Goal: Information Seeking & Learning: Learn about a topic

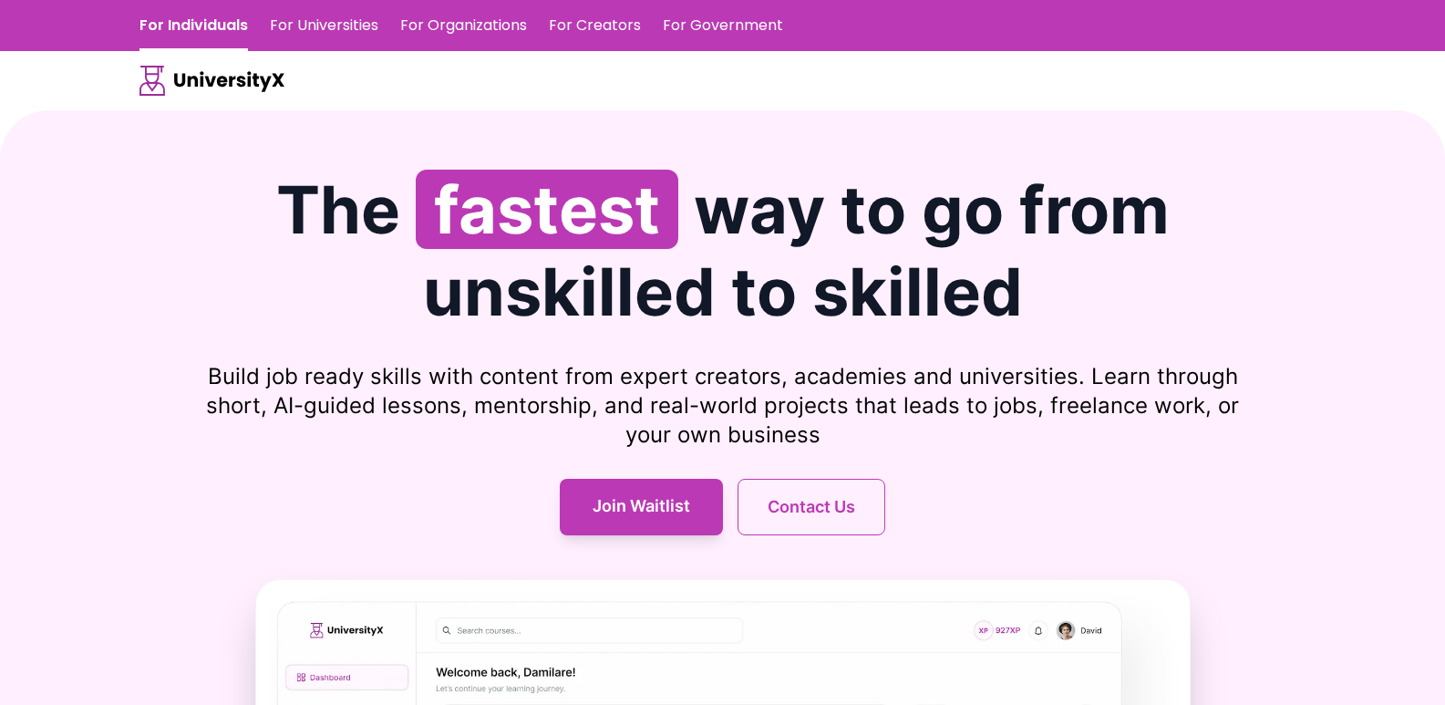
click at [348, 20] on link "For Universities" at bounding box center [324, 25] width 109 height 51
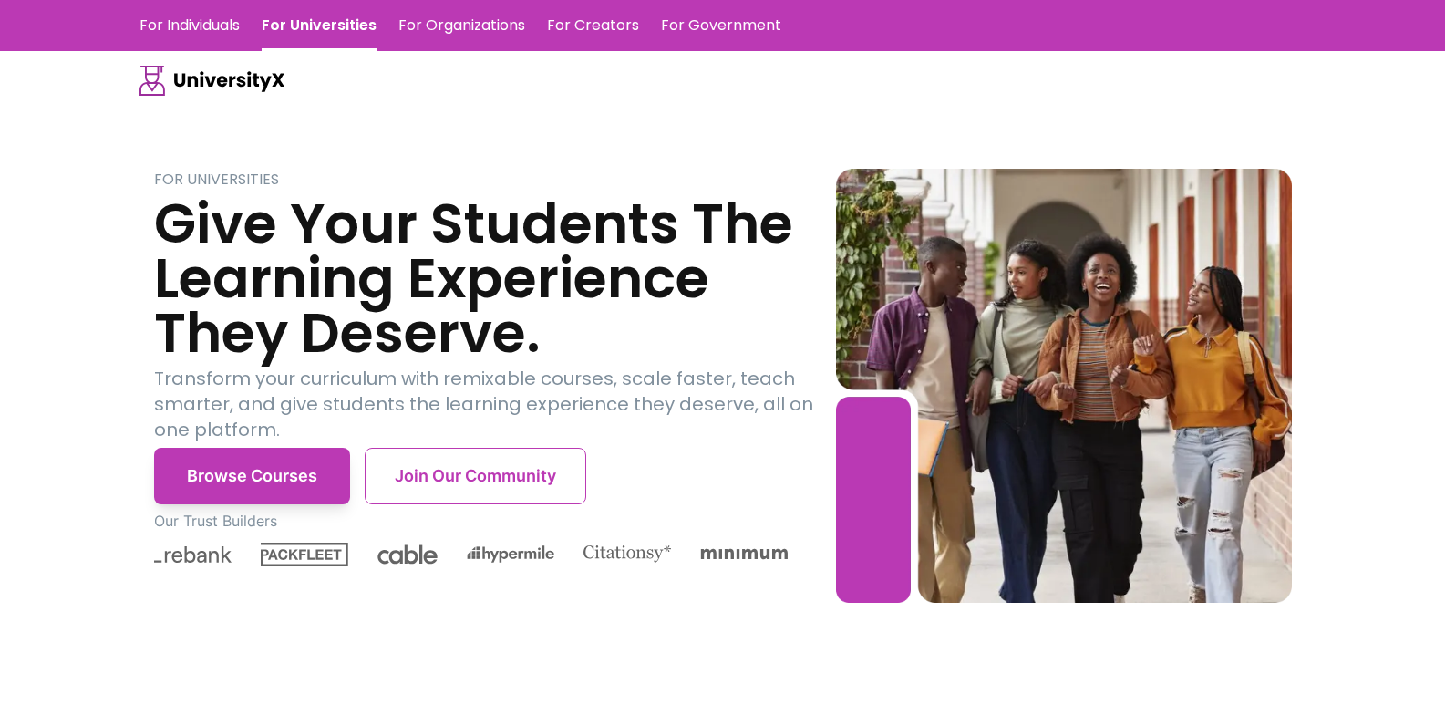
click at [181, 25] on link "For Individuals" at bounding box center [190, 25] width 100 height 51
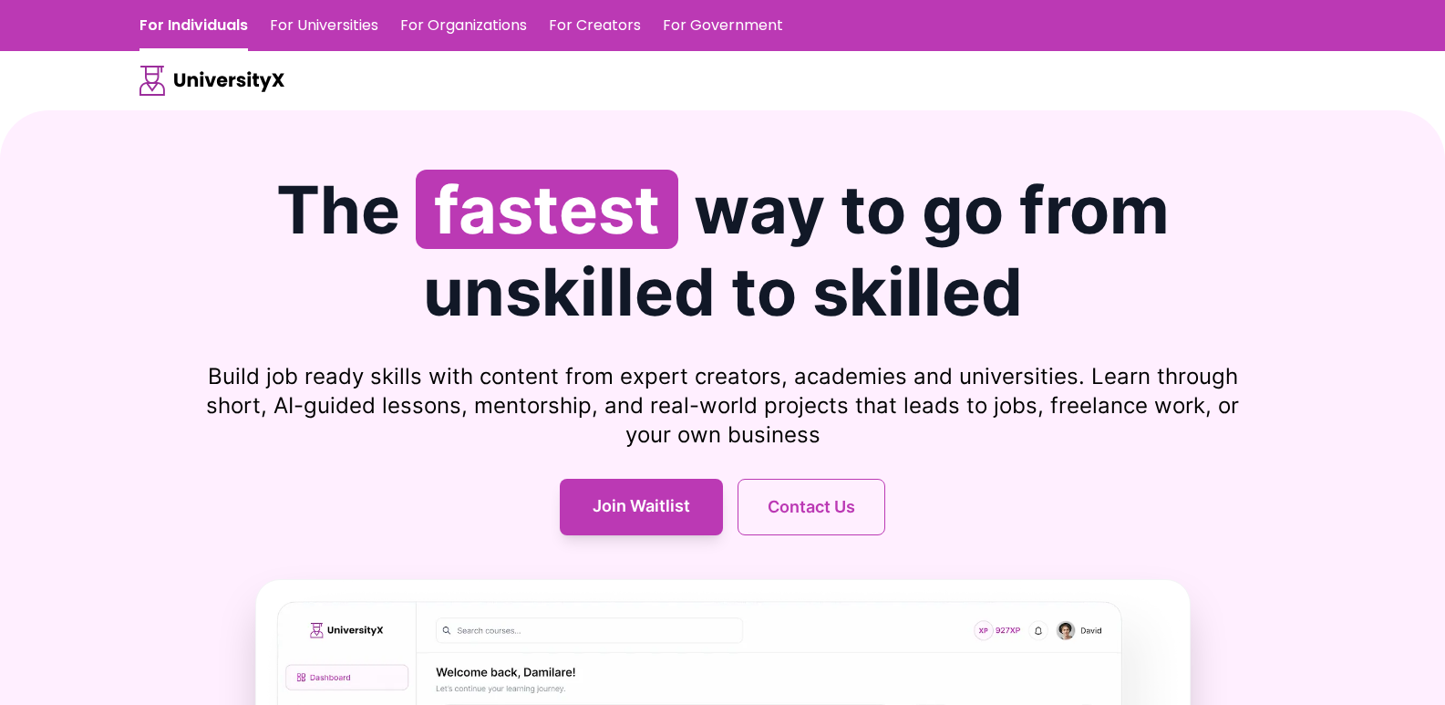
click at [345, 22] on link "For Universities" at bounding box center [324, 25] width 109 height 51
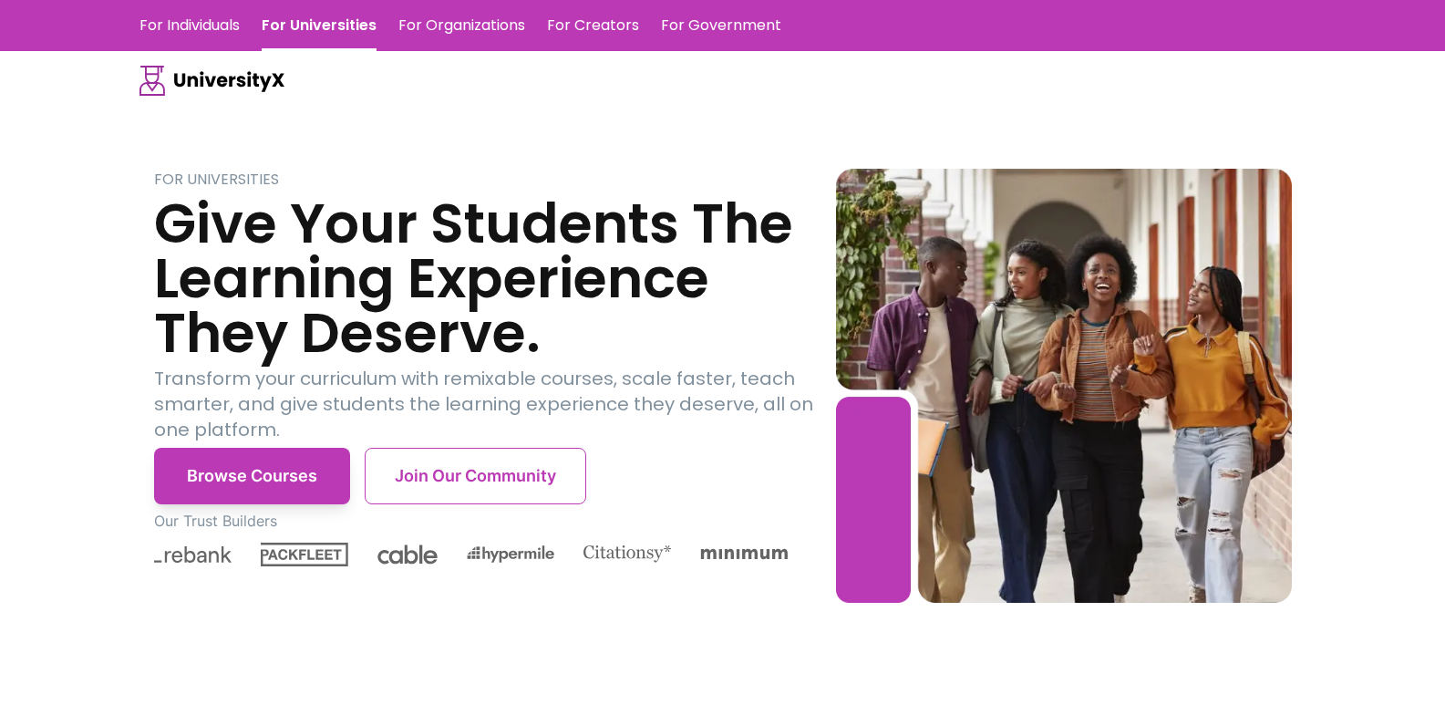
click at [447, 25] on link "For Organizations" at bounding box center [461, 25] width 127 height 51
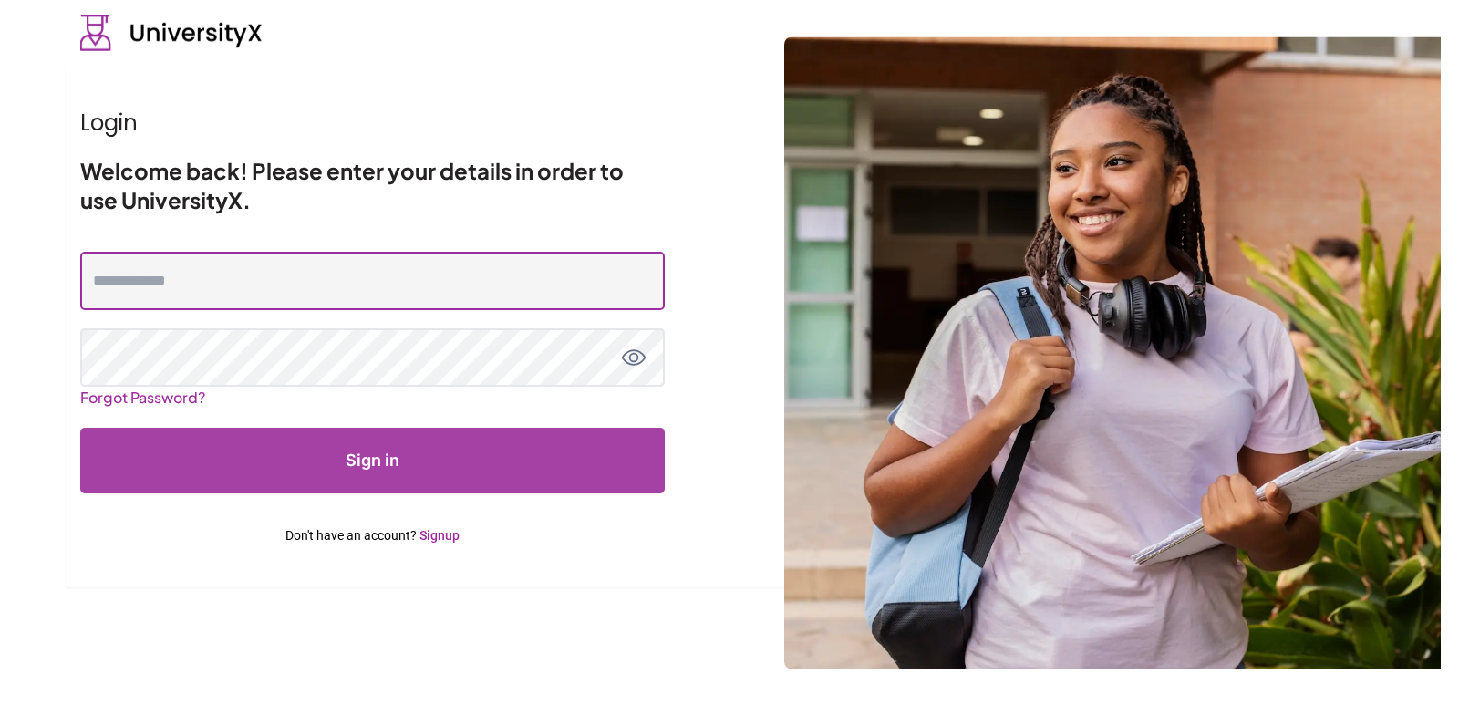
type input "**********"
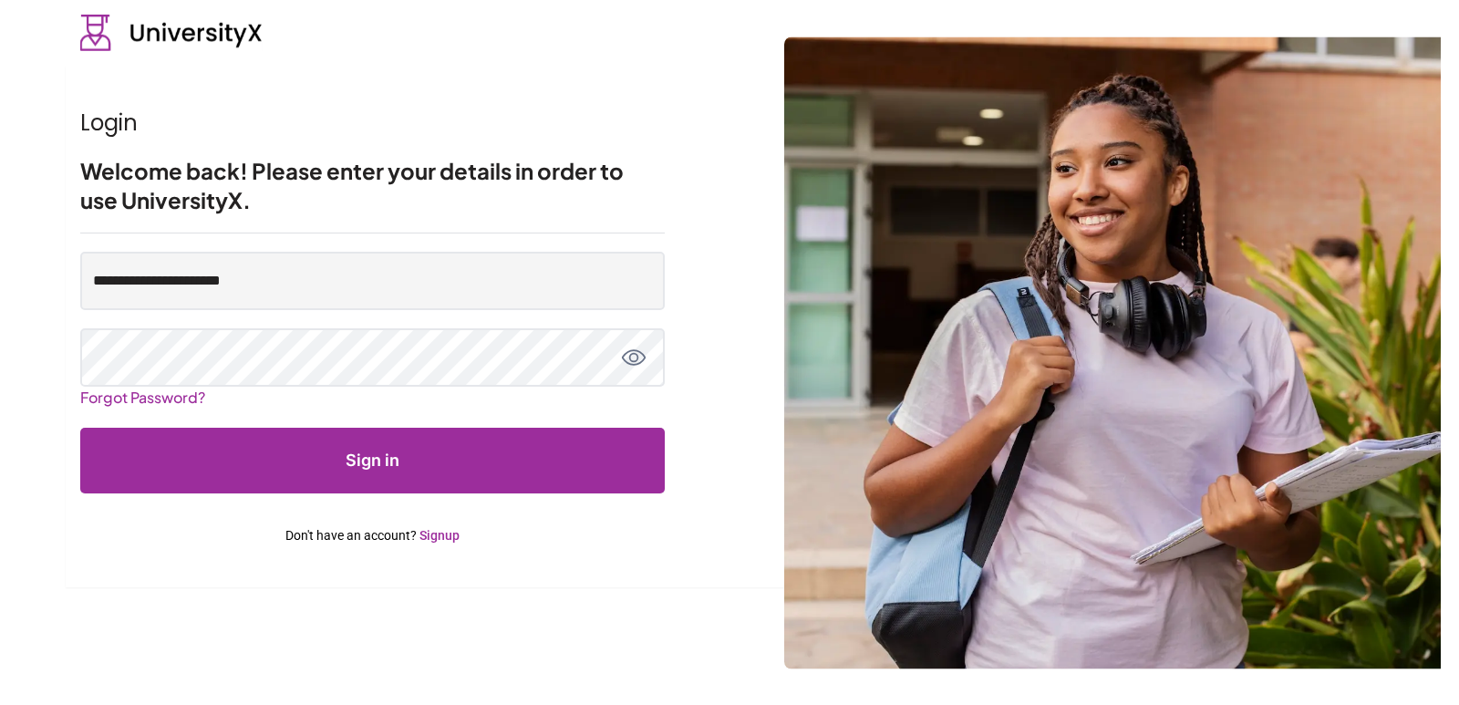
click at [172, 34] on img at bounding box center [171, 33] width 182 height 36
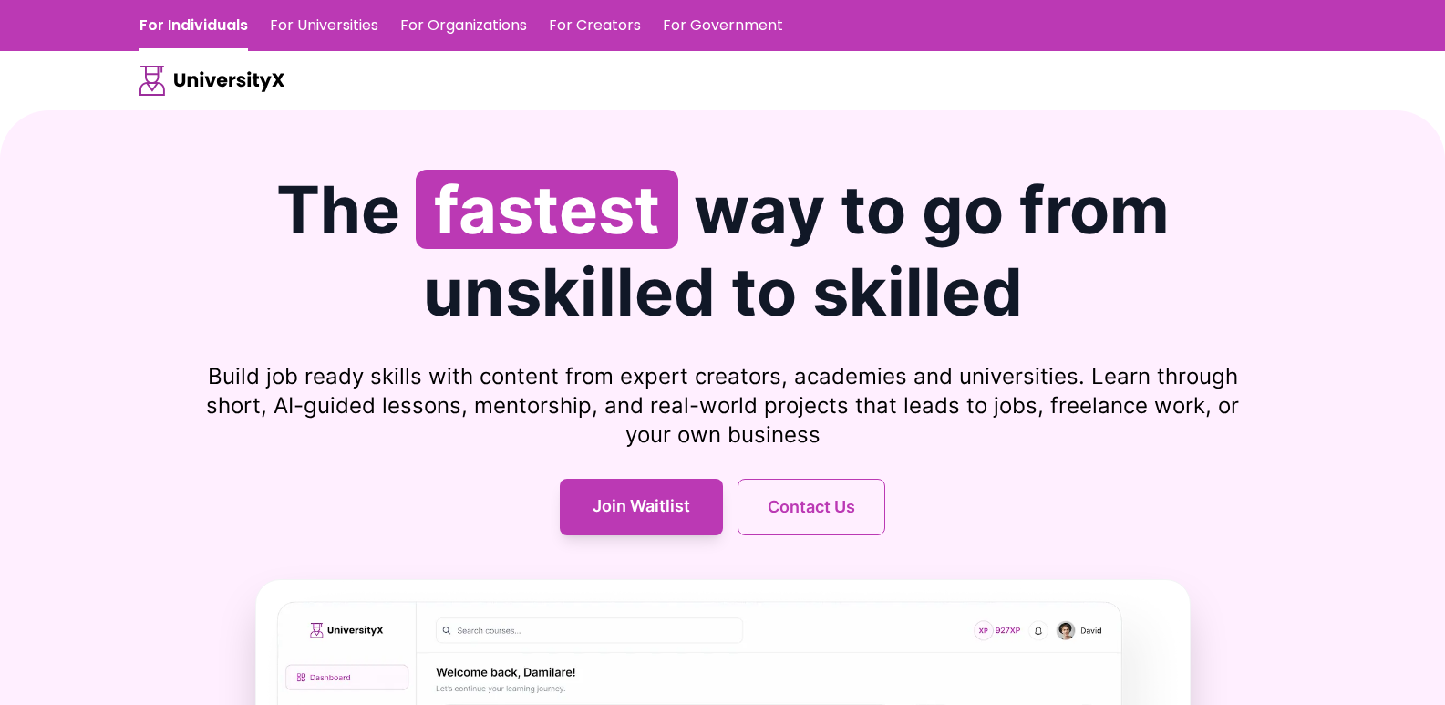
click at [593, 30] on link "For Creators" at bounding box center [595, 25] width 92 height 51
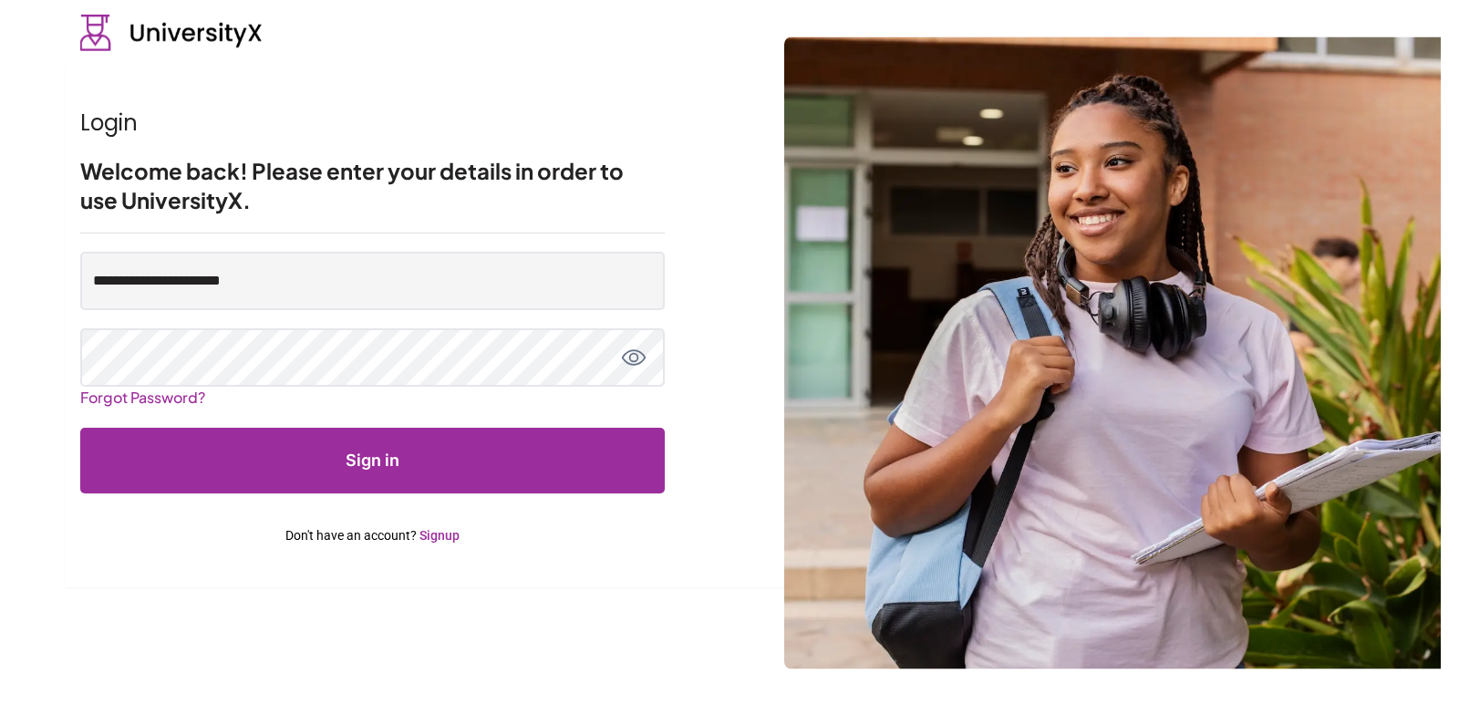
click at [133, 31] on img at bounding box center [171, 33] width 182 height 36
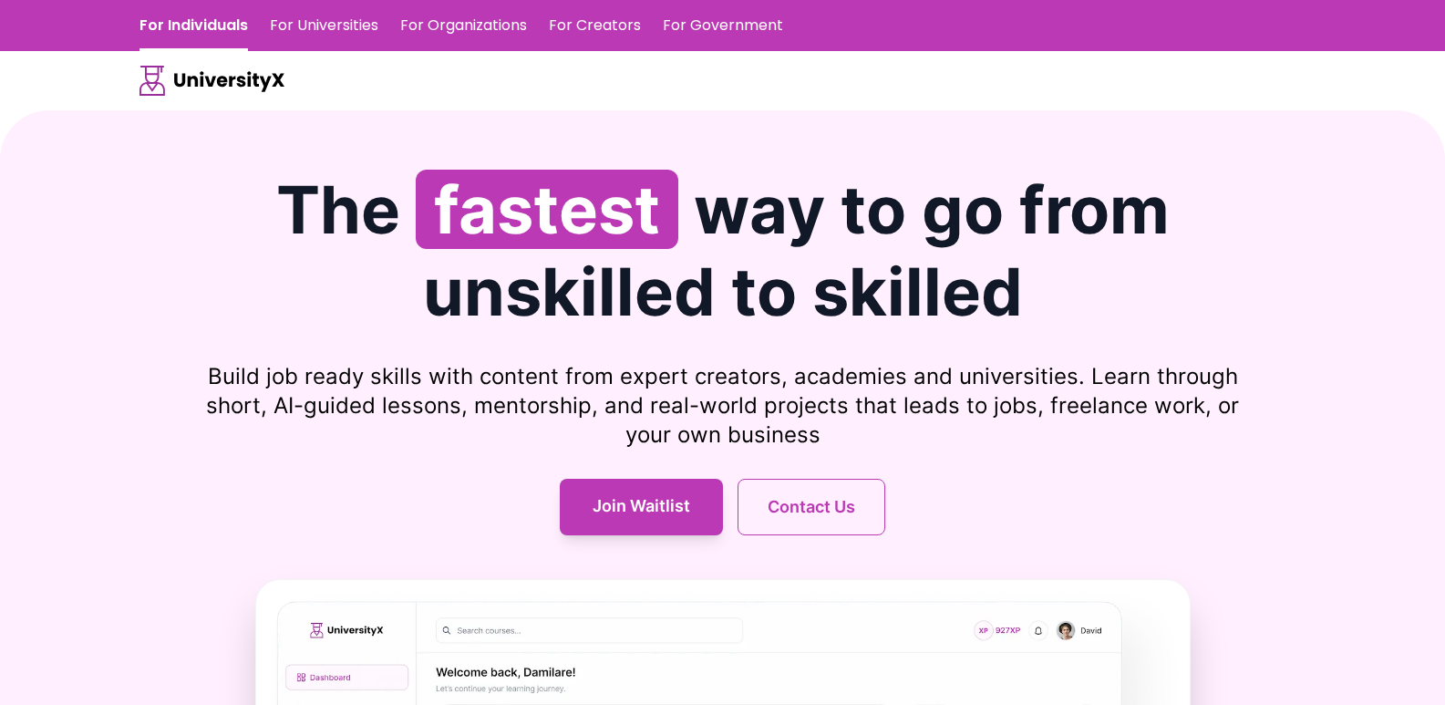
click at [716, 32] on link "For Government" at bounding box center [723, 25] width 120 height 51
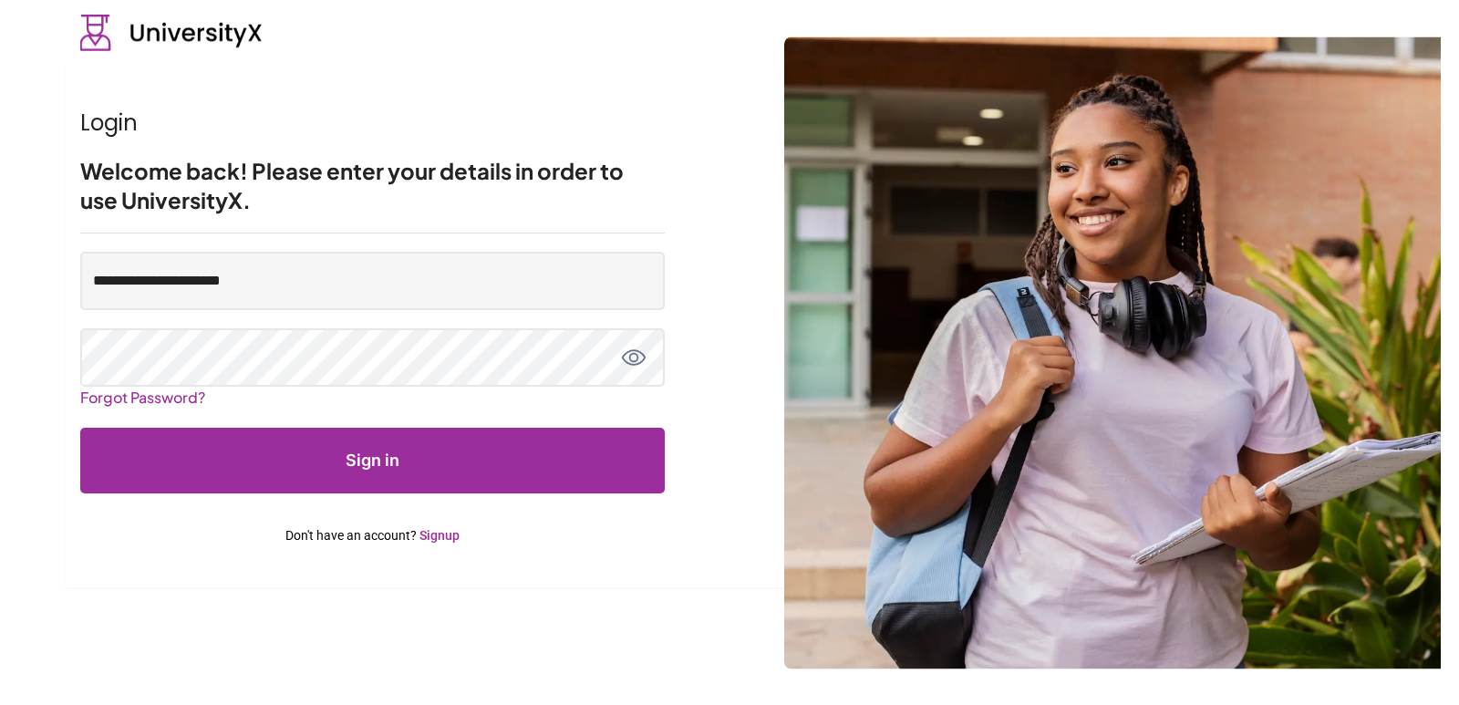
click at [174, 29] on img at bounding box center [171, 33] width 182 height 36
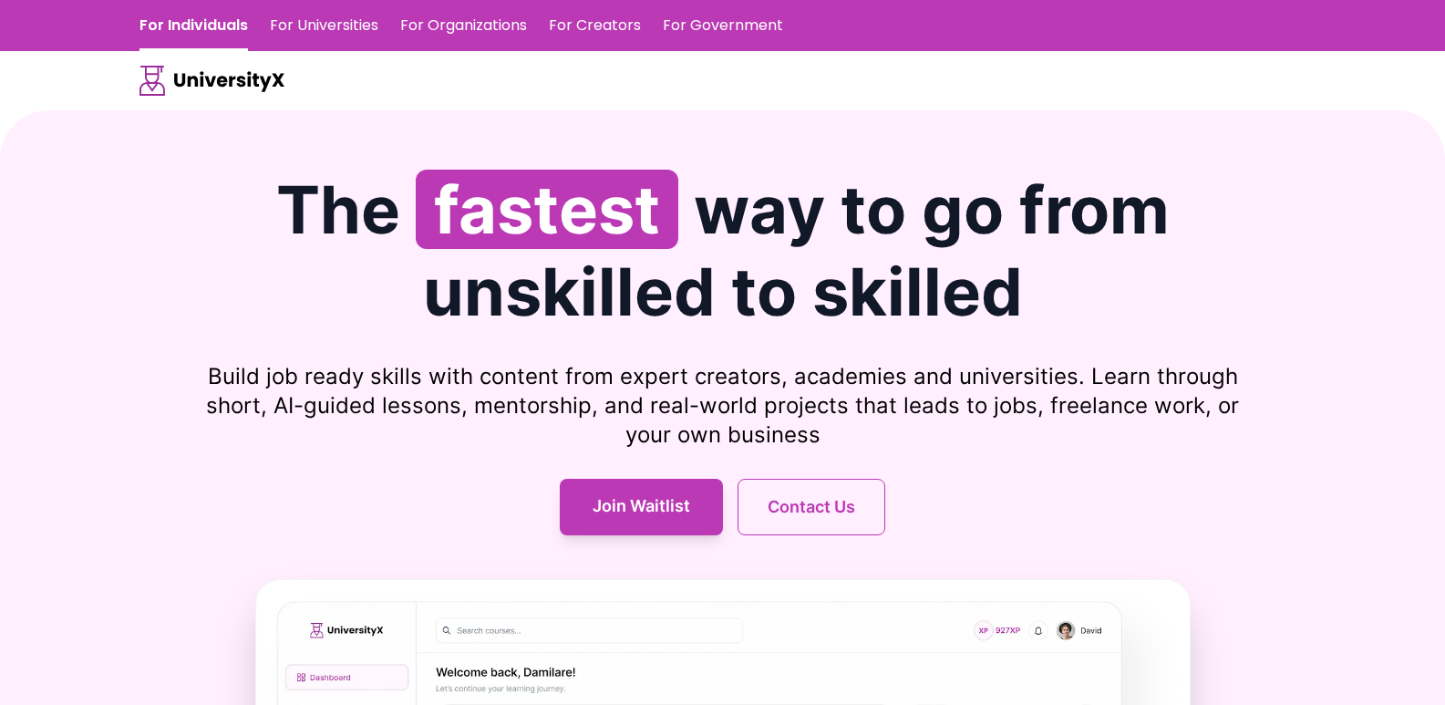
click at [299, 19] on link "For Universities" at bounding box center [324, 25] width 109 height 51
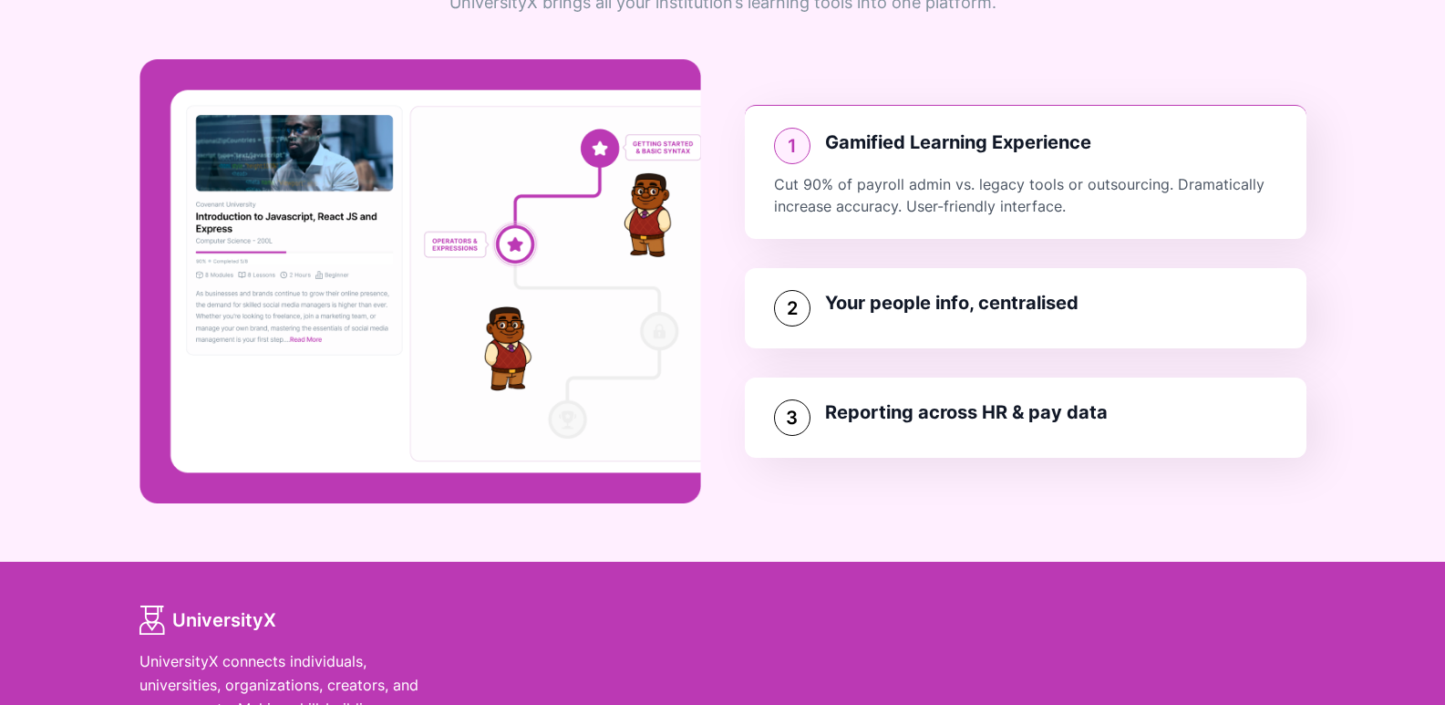
scroll to position [1821, 0]
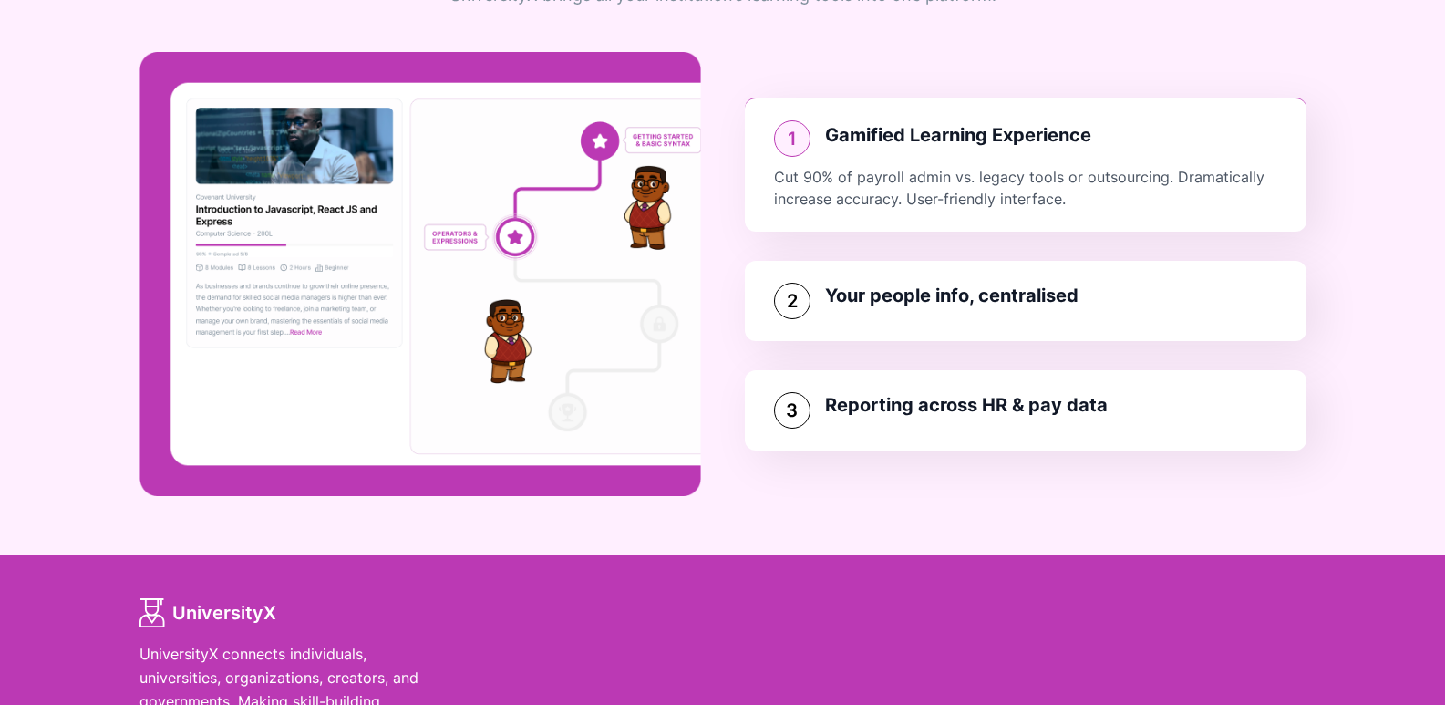
click at [905, 311] on div "Your people info, centralised" at bounding box center [951, 299] width 253 height 33
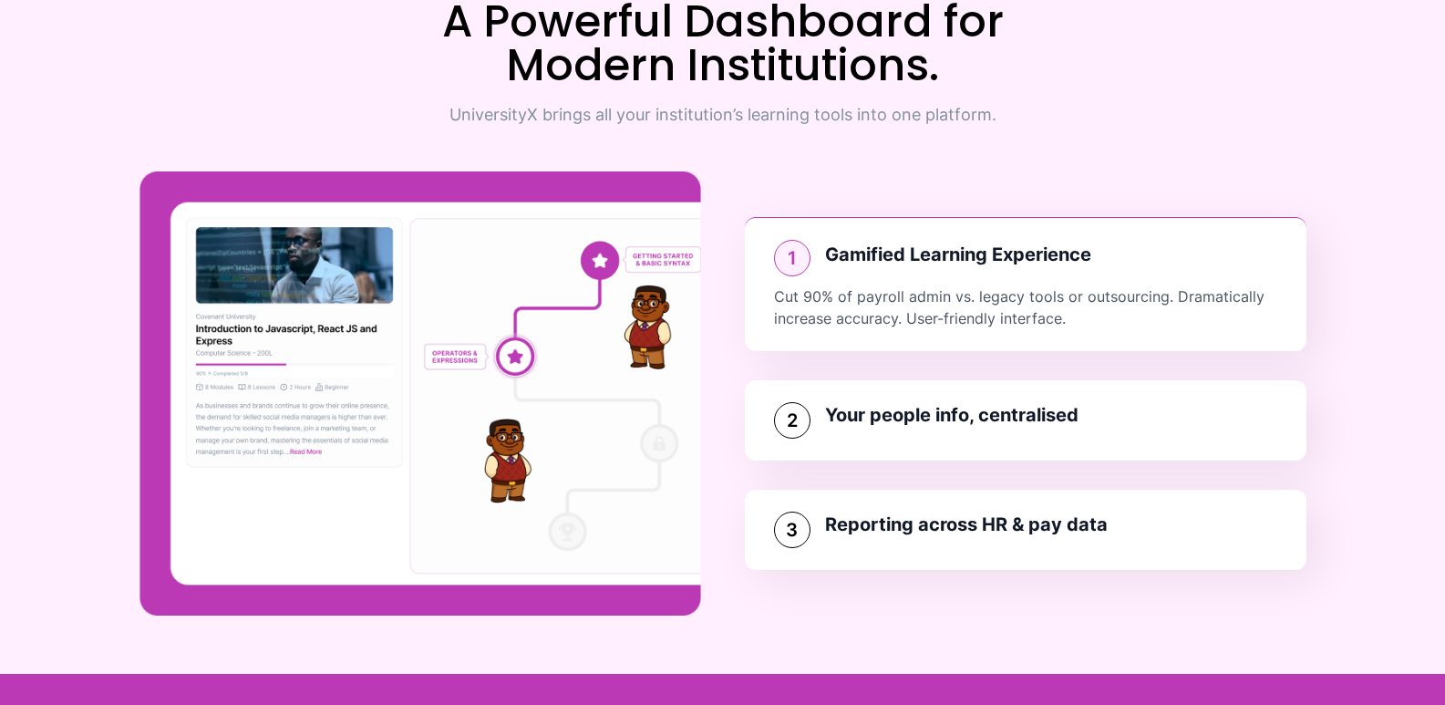
scroll to position [1700, 0]
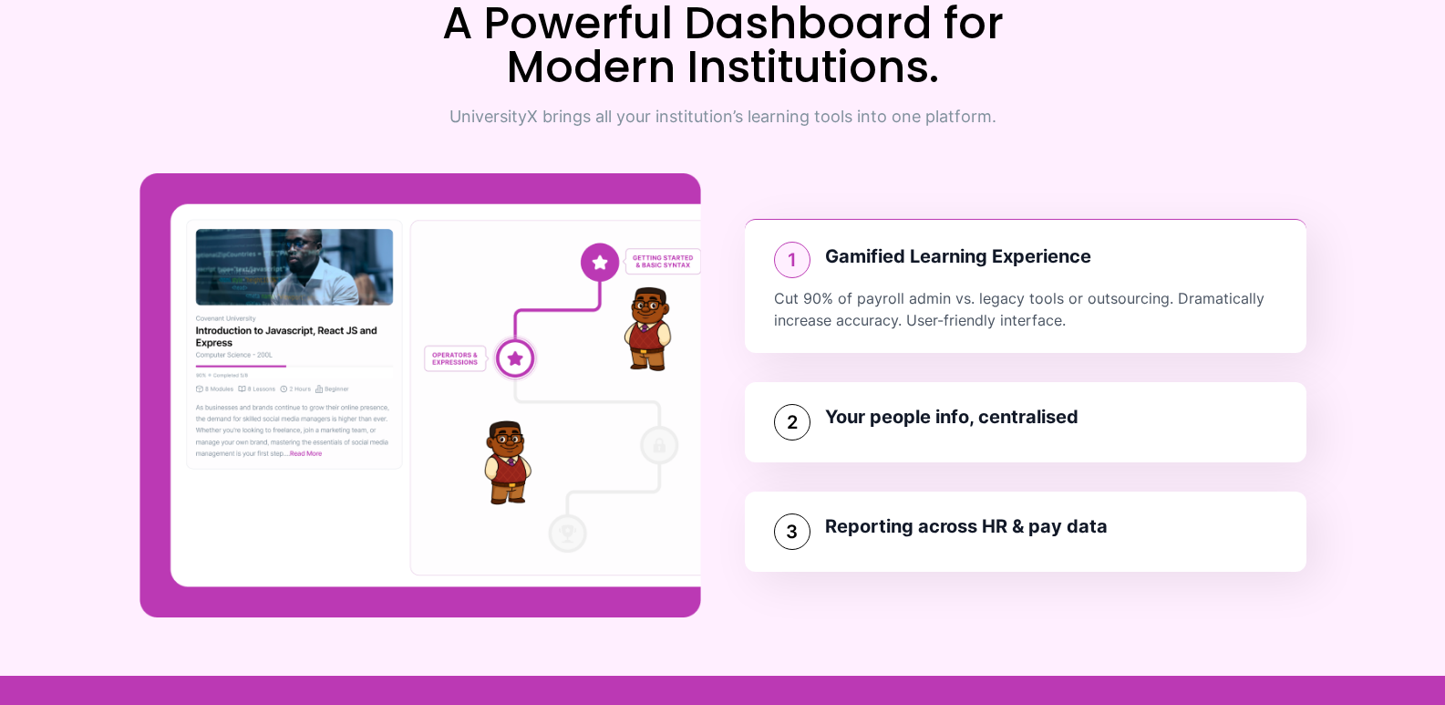
click at [961, 567] on div "3 Reporting across HR & pay data" at bounding box center [1026, 531] width 562 height 80
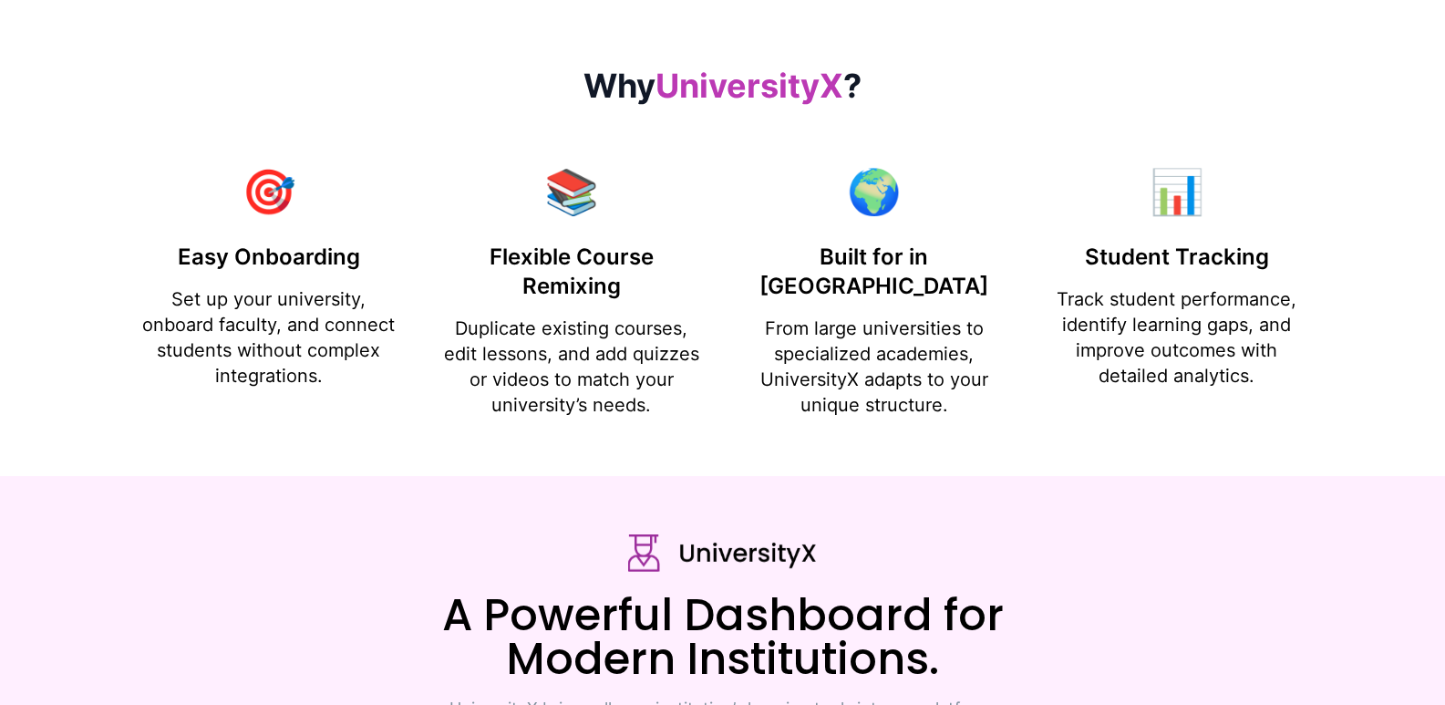
click at [1047, 437] on section "Why UniversityX ? 🎯 Easy Onboarding Set up your university, onboard faculty, an…" at bounding box center [722, 242] width 1445 height 467
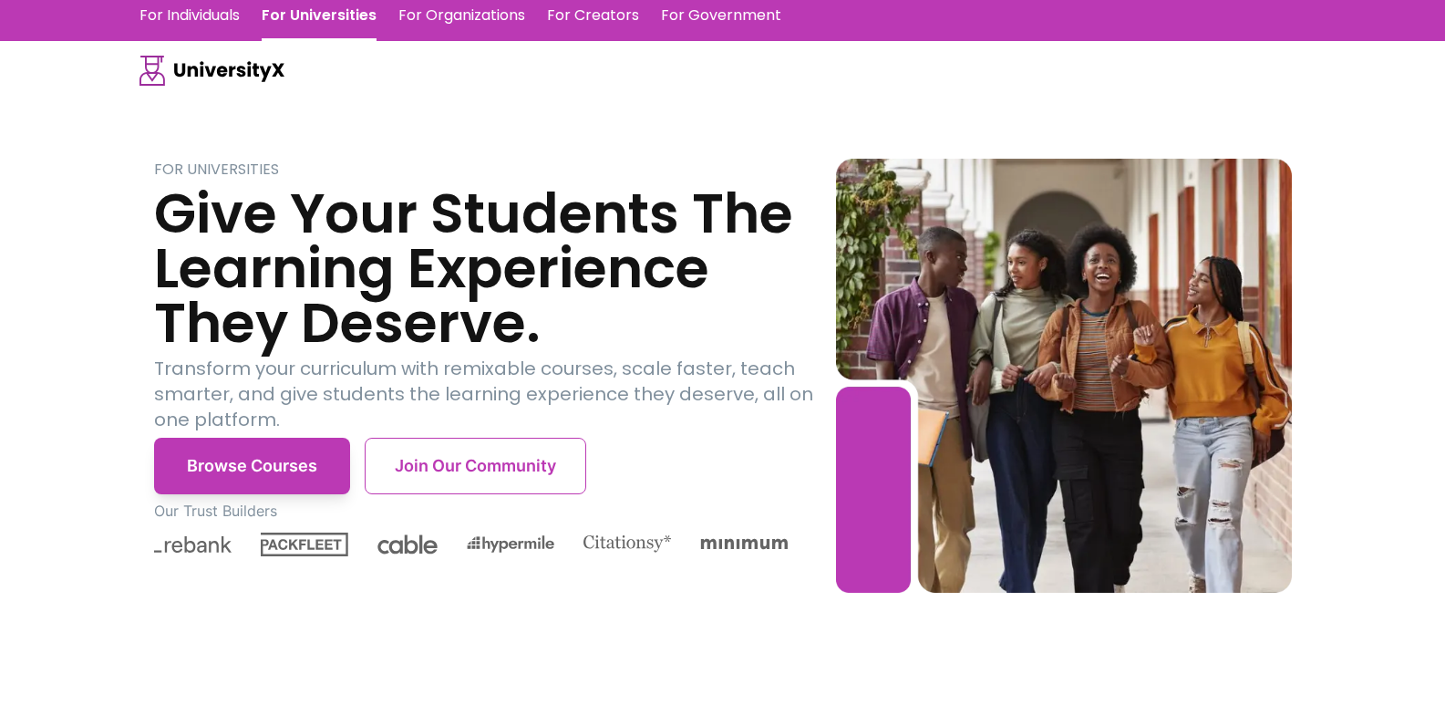
scroll to position [0, 0]
